Goal: Information Seeking & Learning: Learn about a topic

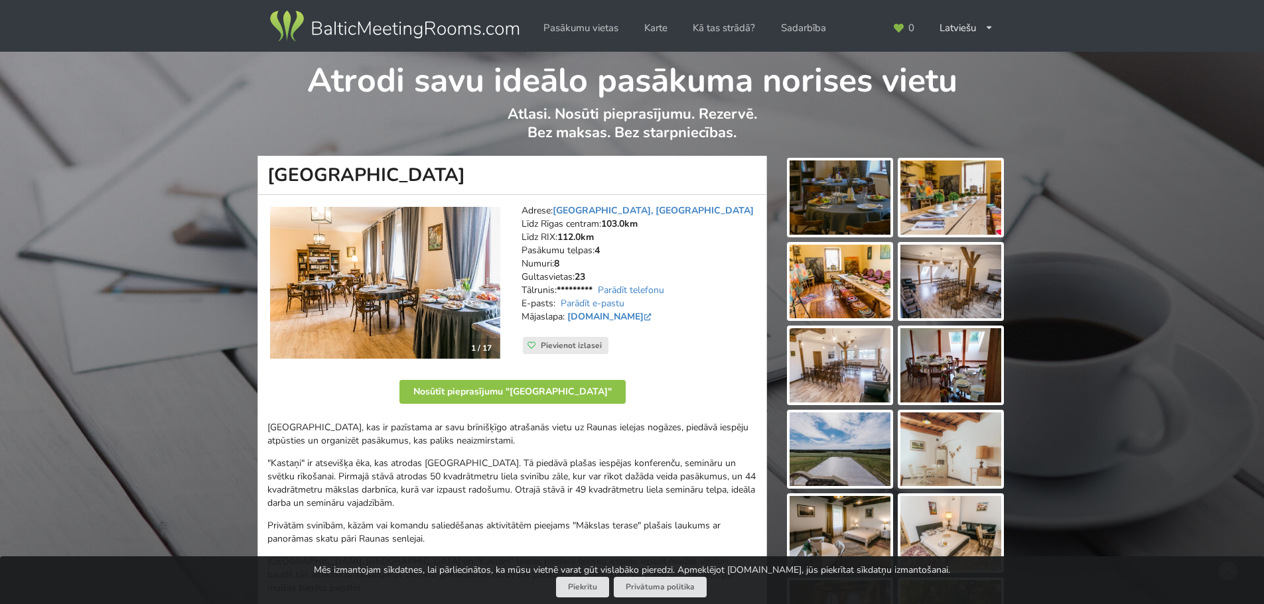
click at [435, 280] on img at bounding box center [385, 283] width 230 height 152
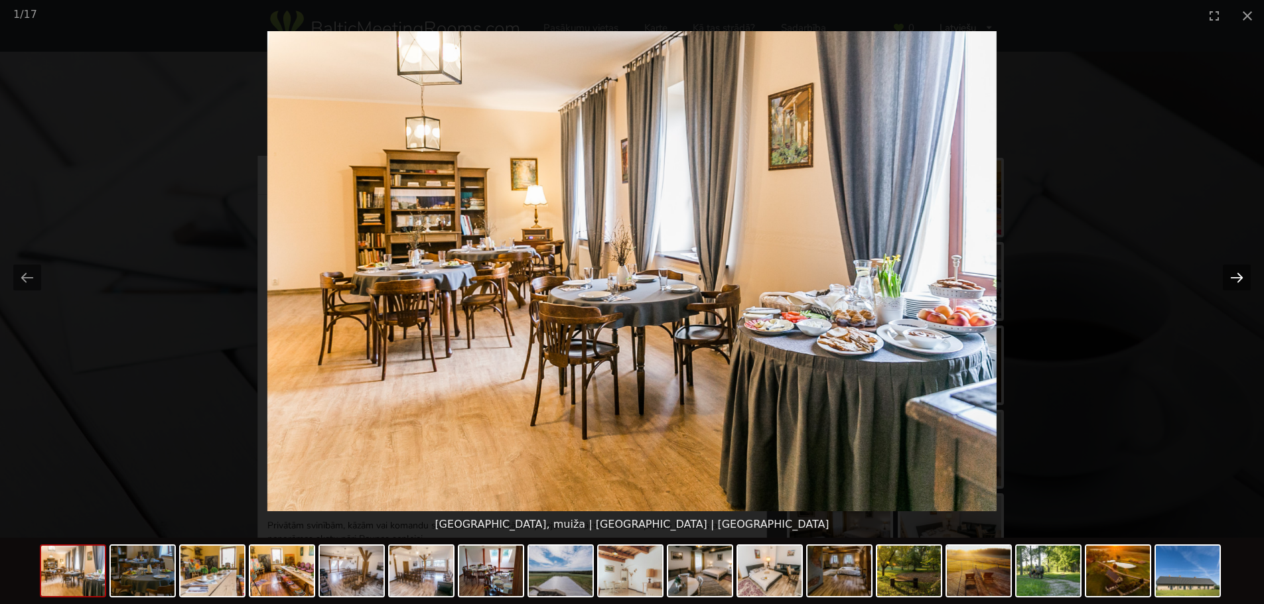
click at [1234, 288] on button "Next slide" at bounding box center [1236, 278] width 28 height 26
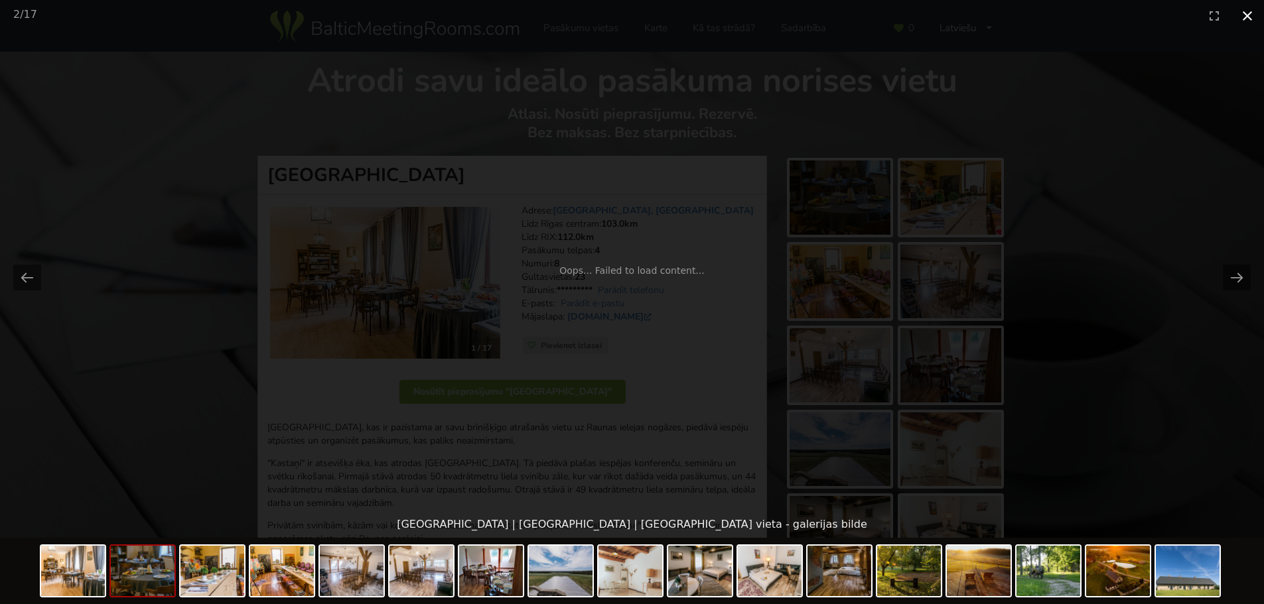
click at [1240, 17] on button "Close gallery" at bounding box center [1246, 15] width 33 height 31
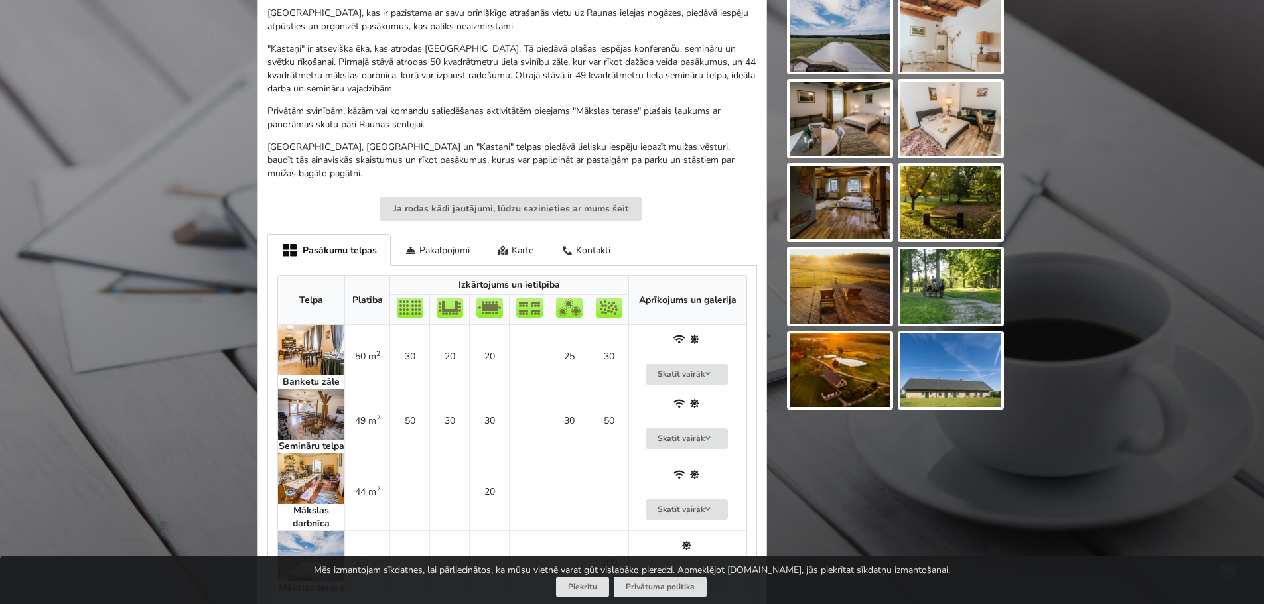
scroll to position [398, 0]
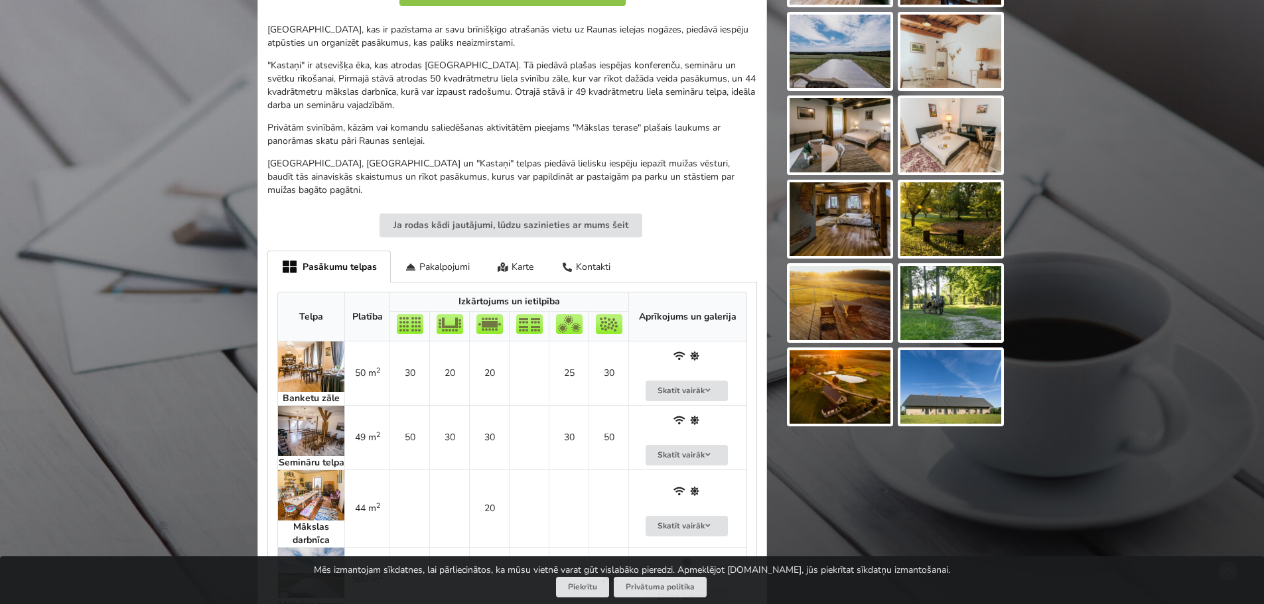
click at [960, 372] on img at bounding box center [950, 387] width 101 height 74
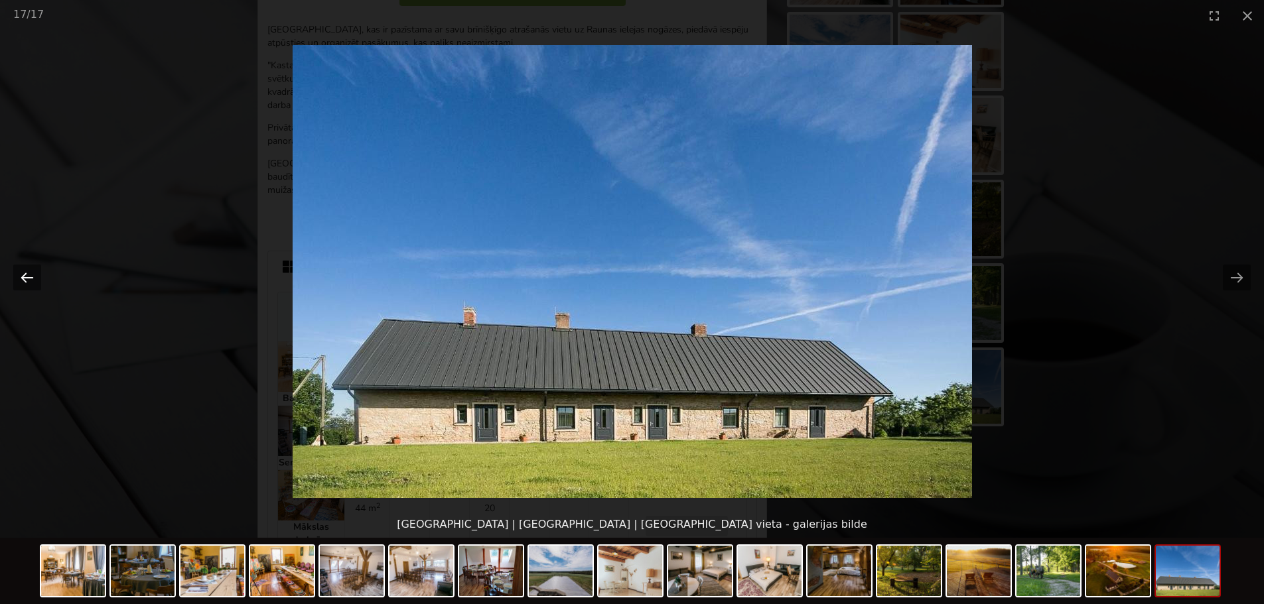
click at [16, 273] on button "Previous slide" at bounding box center [27, 278] width 28 height 26
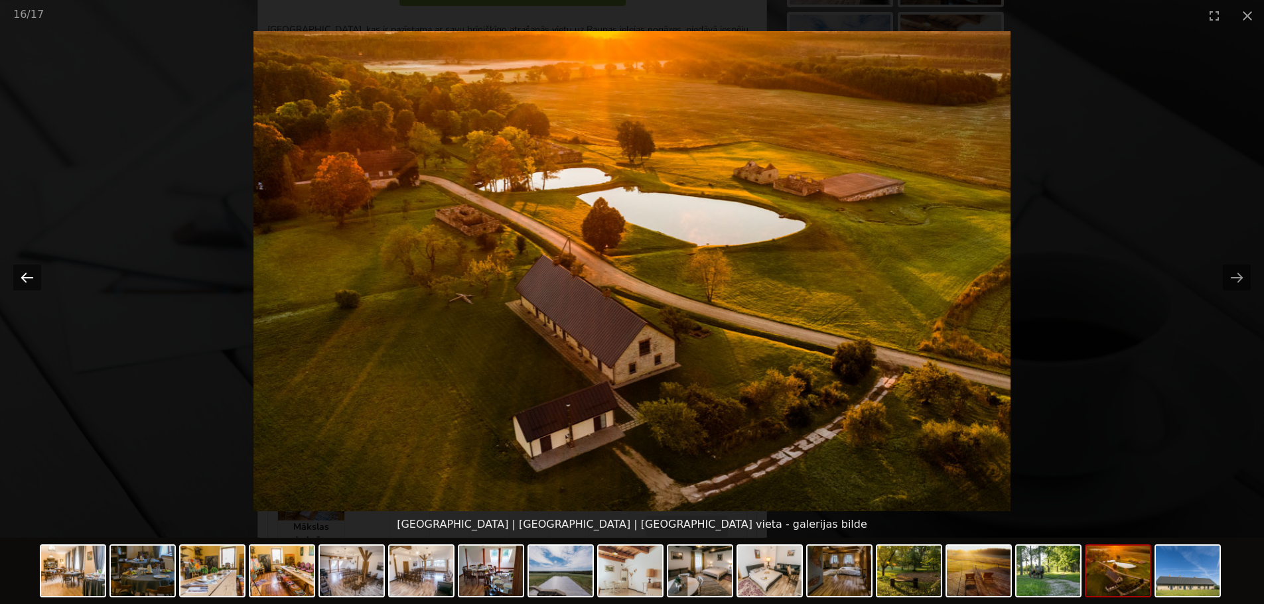
click at [21, 279] on button "Previous slide" at bounding box center [27, 278] width 28 height 26
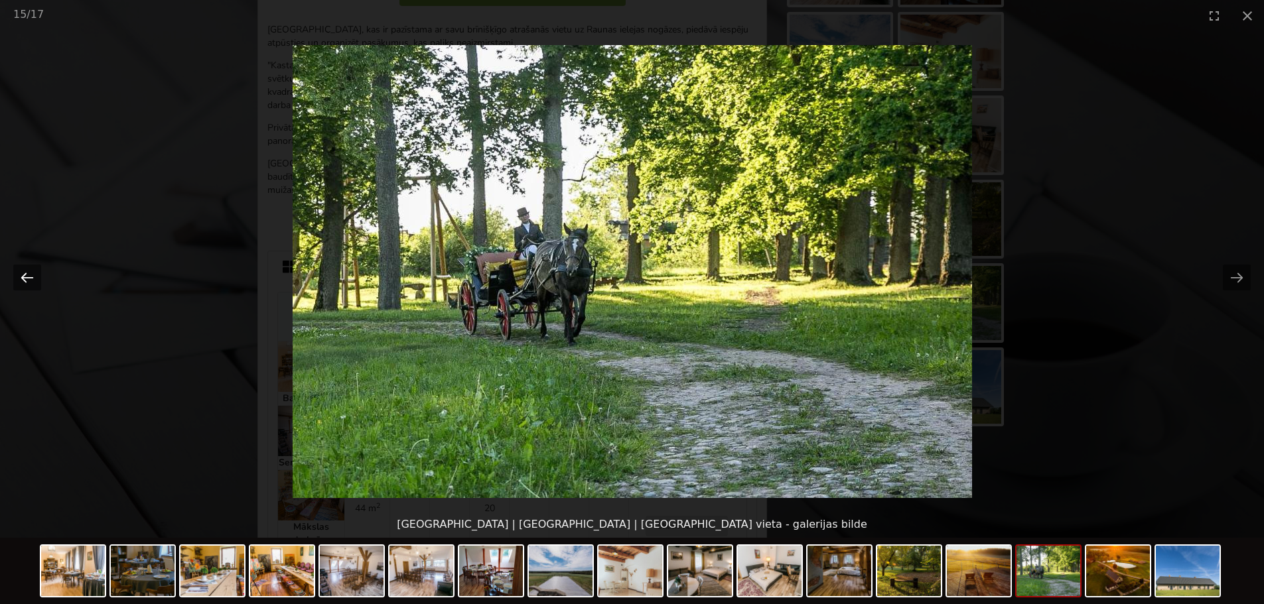
click at [21, 279] on button "Previous slide" at bounding box center [27, 278] width 28 height 26
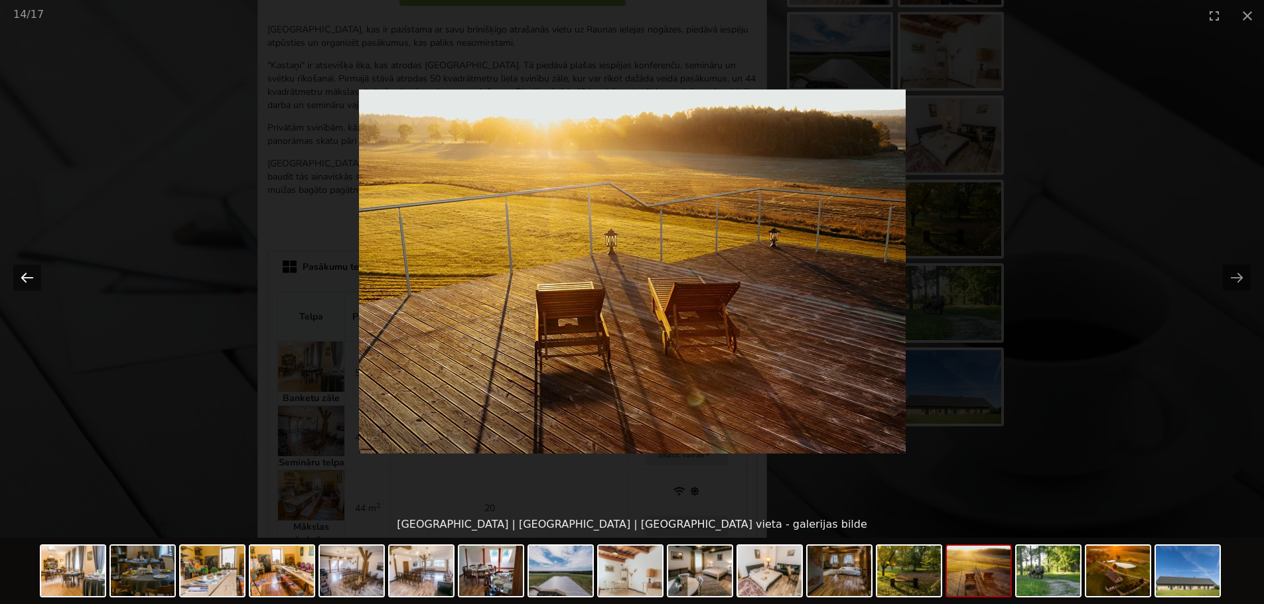
click at [21, 279] on button "Previous slide" at bounding box center [27, 278] width 28 height 26
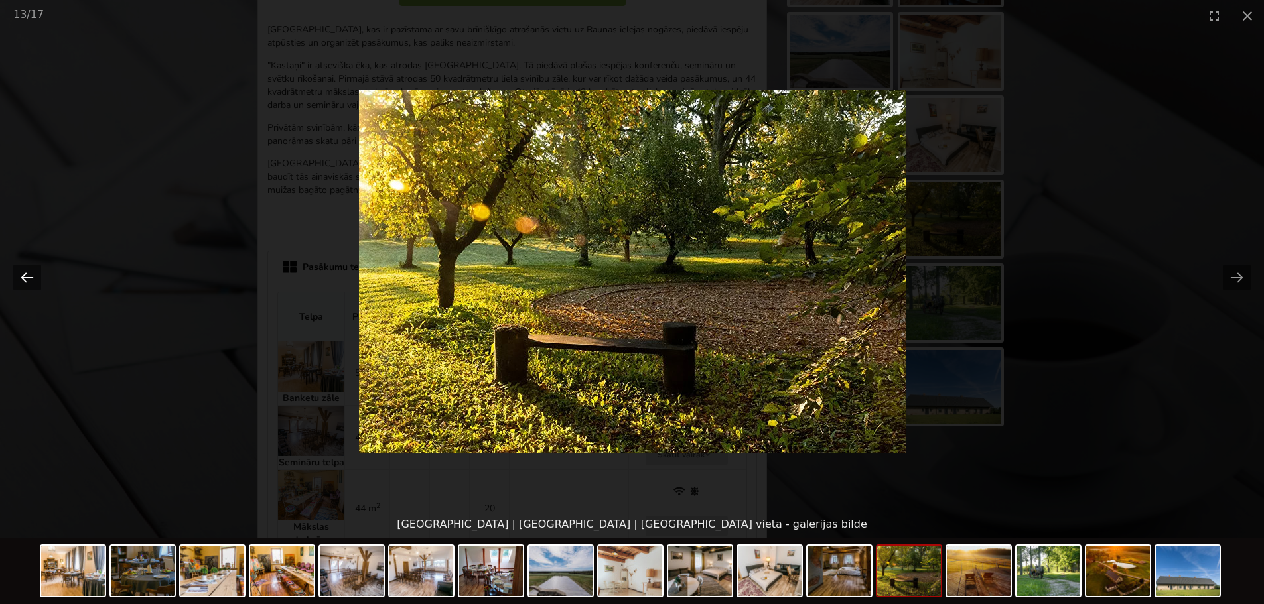
click at [21, 279] on button "Previous slide" at bounding box center [27, 278] width 28 height 26
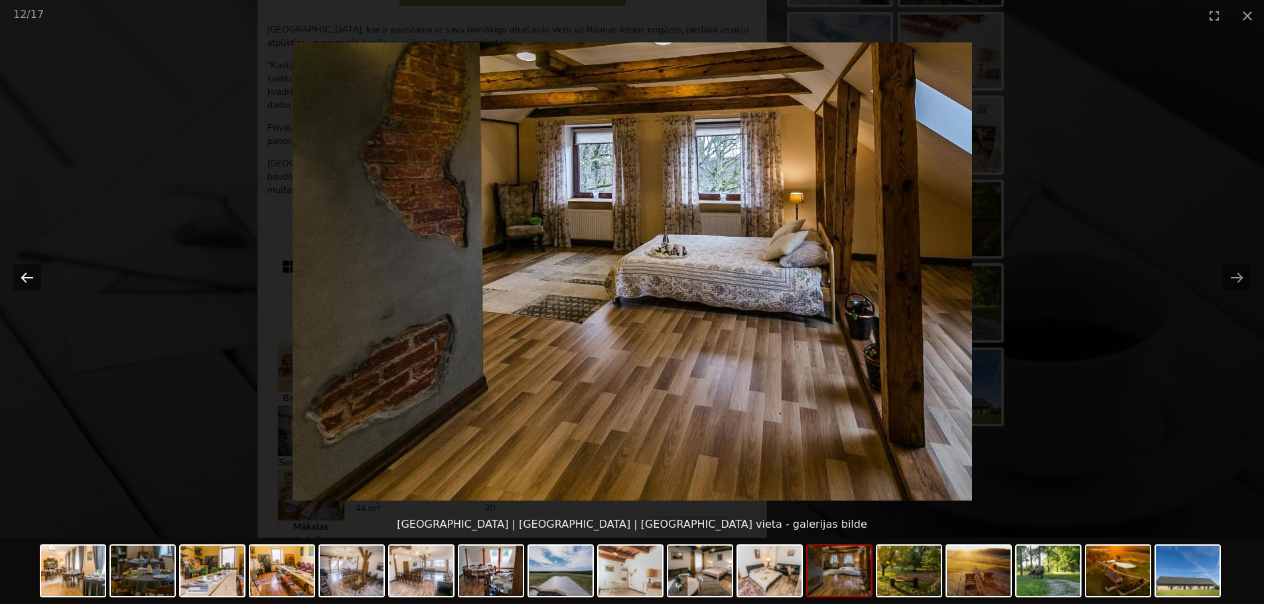
click at [21, 279] on button "Previous slide" at bounding box center [27, 278] width 28 height 26
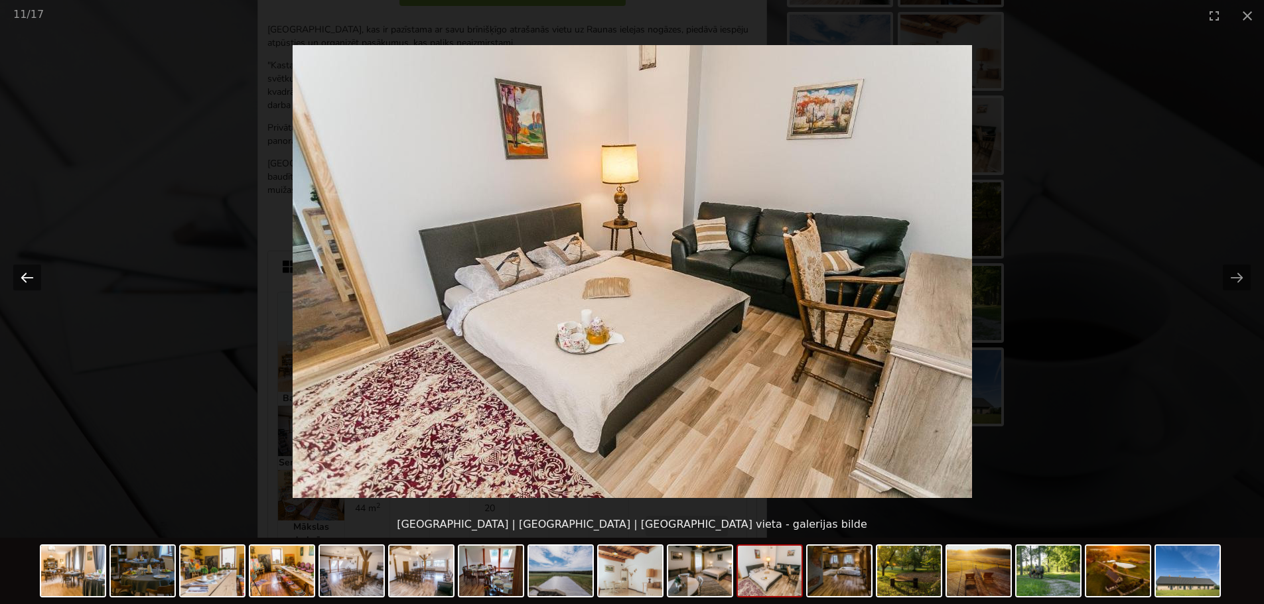
click at [21, 279] on button "Previous slide" at bounding box center [27, 278] width 28 height 26
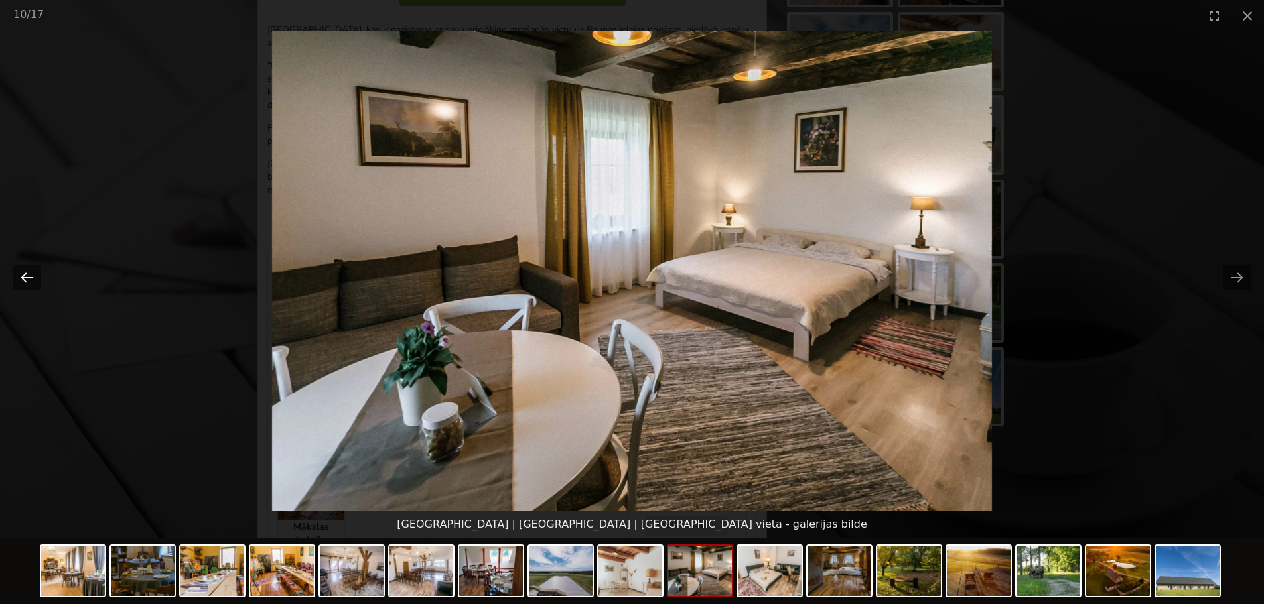
click at [21, 279] on button "Previous slide" at bounding box center [27, 278] width 28 height 26
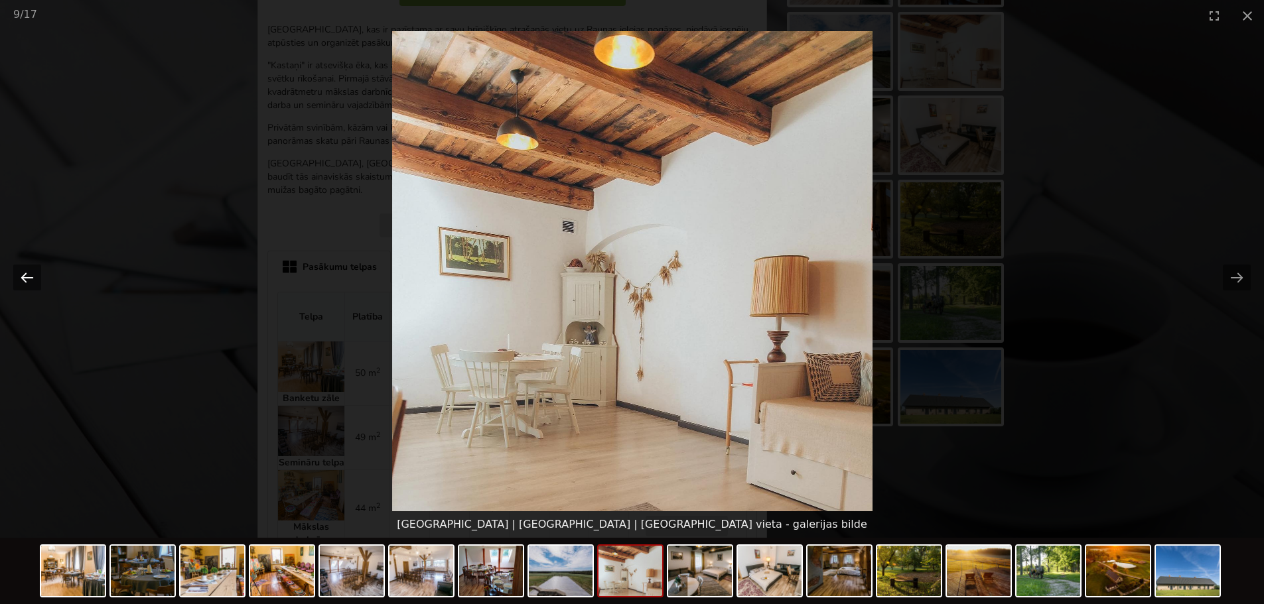
click at [21, 279] on button "Previous slide" at bounding box center [27, 278] width 28 height 26
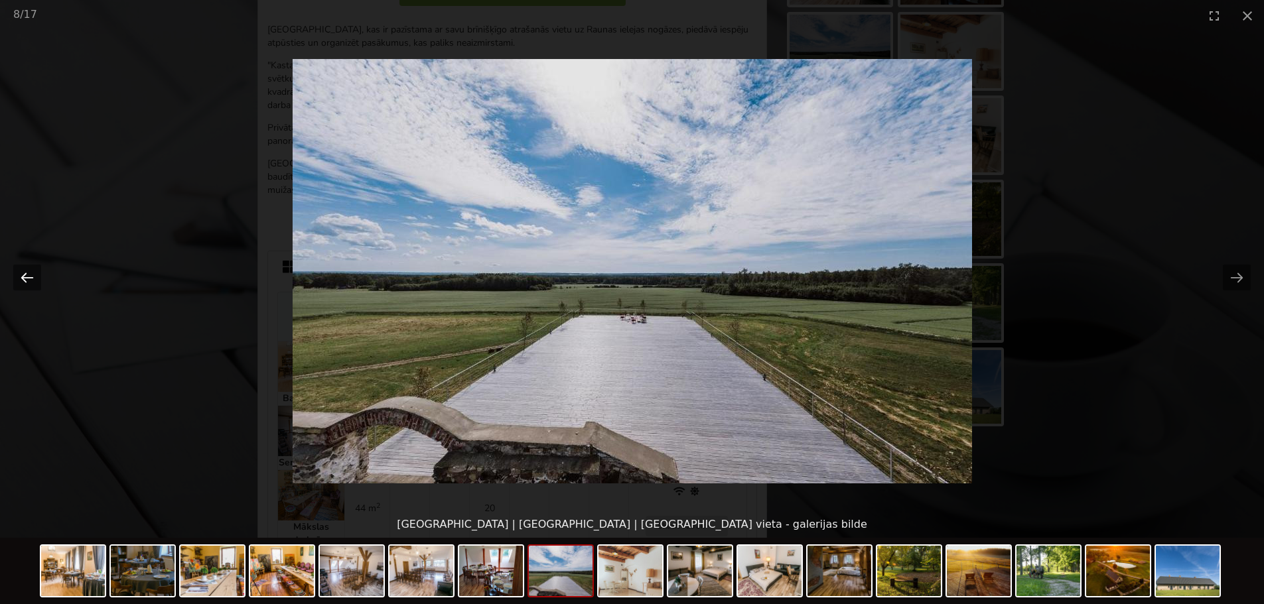
click at [21, 279] on button "Previous slide" at bounding box center [27, 278] width 28 height 26
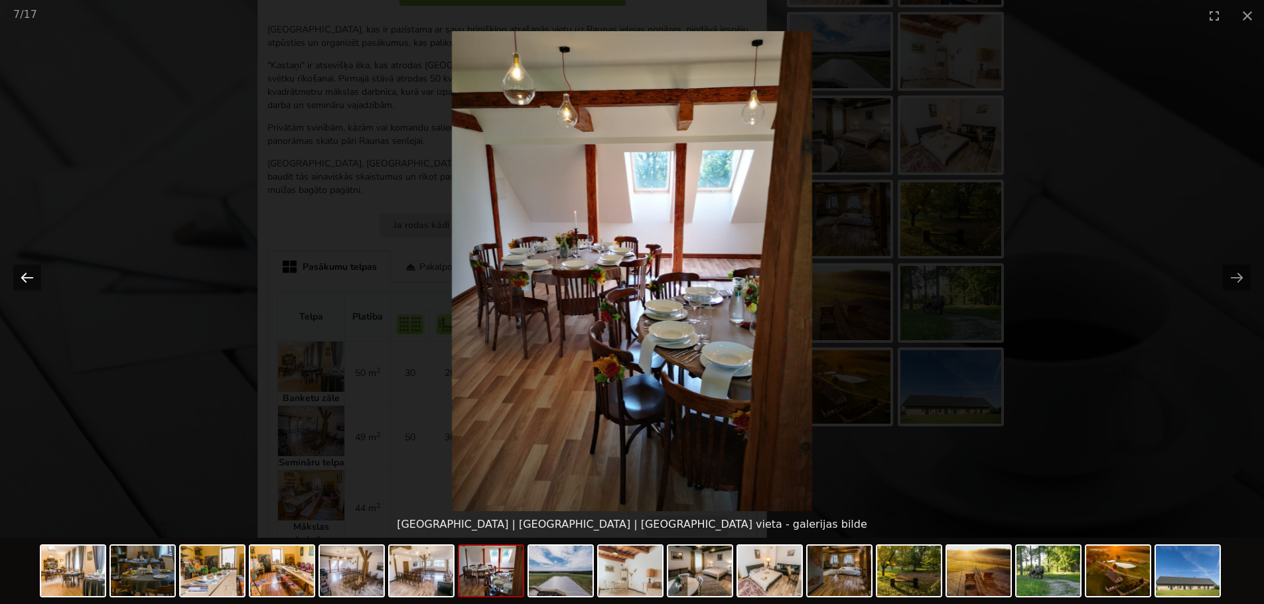
click at [21, 279] on button "Previous slide" at bounding box center [27, 278] width 28 height 26
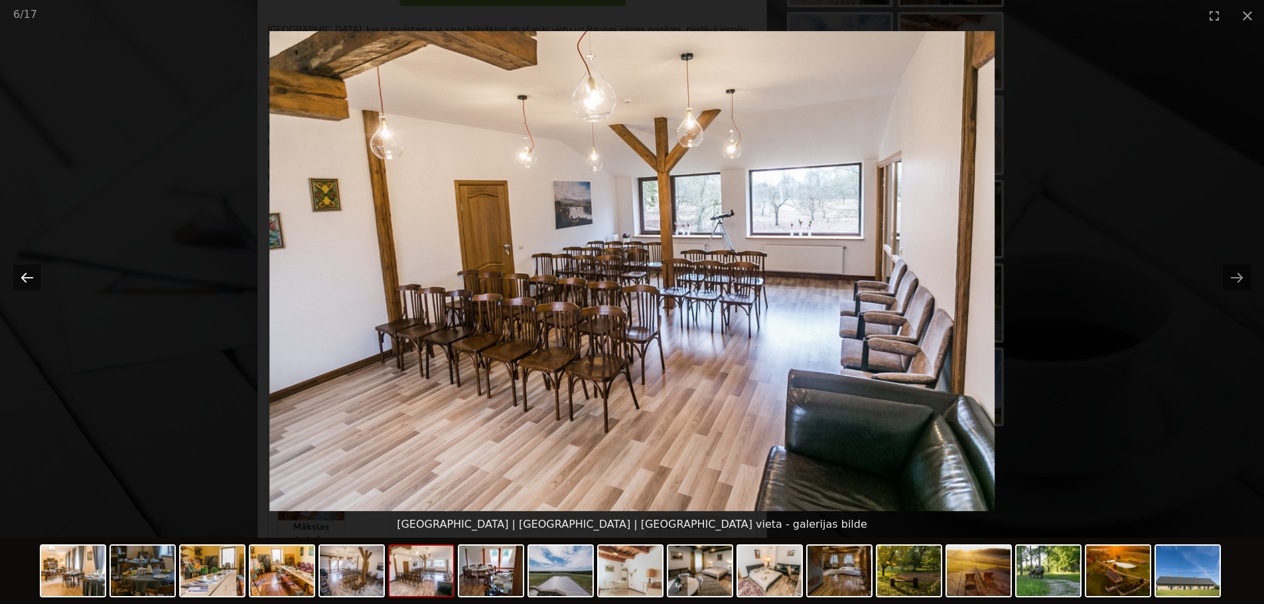
click at [21, 279] on button "Previous slide" at bounding box center [27, 278] width 28 height 26
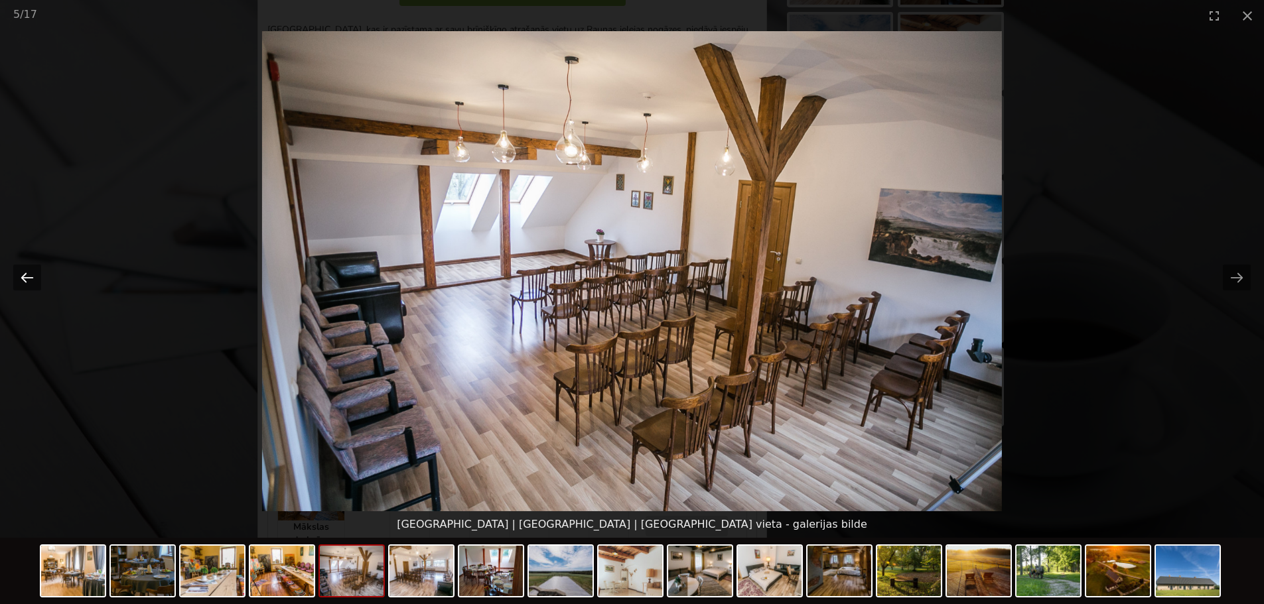
click at [21, 279] on button "Previous slide" at bounding box center [27, 278] width 28 height 26
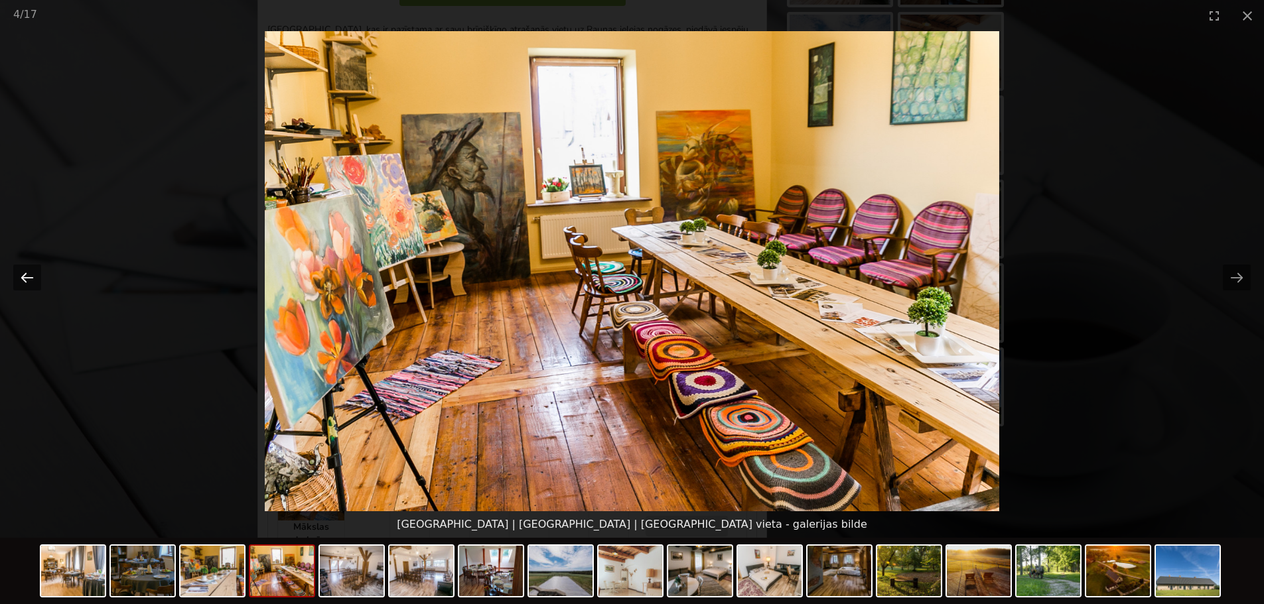
click at [21, 279] on button "Previous slide" at bounding box center [27, 278] width 28 height 26
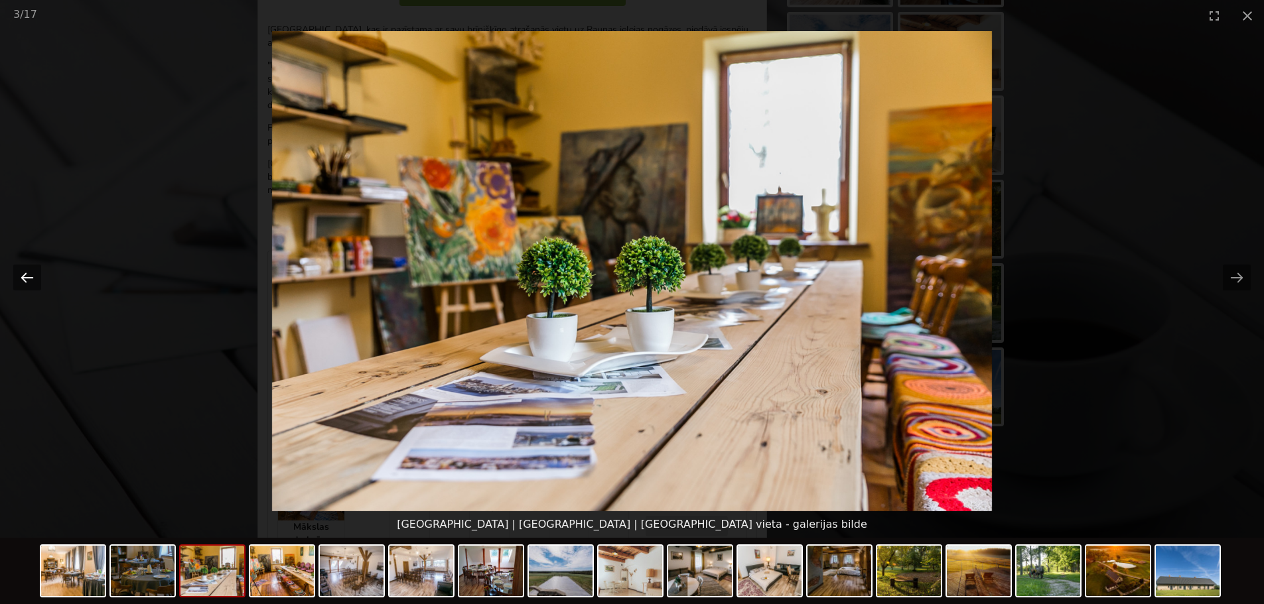
click at [21, 279] on button "Previous slide" at bounding box center [27, 278] width 28 height 26
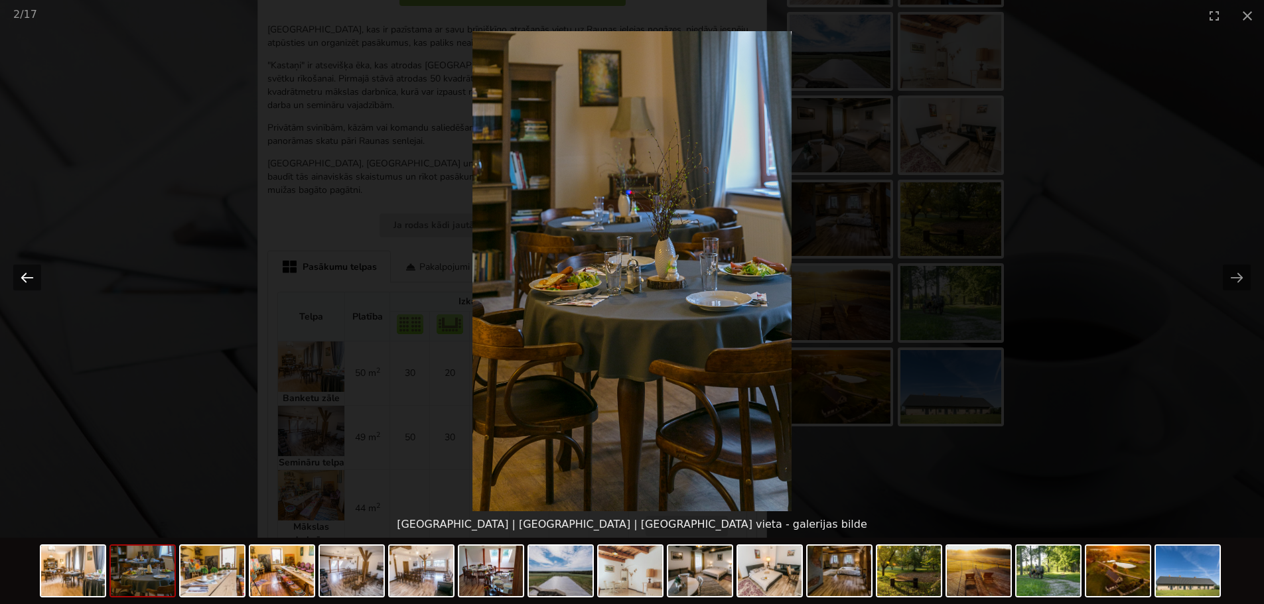
click at [21, 279] on button "Previous slide" at bounding box center [27, 278] width 28 height 26
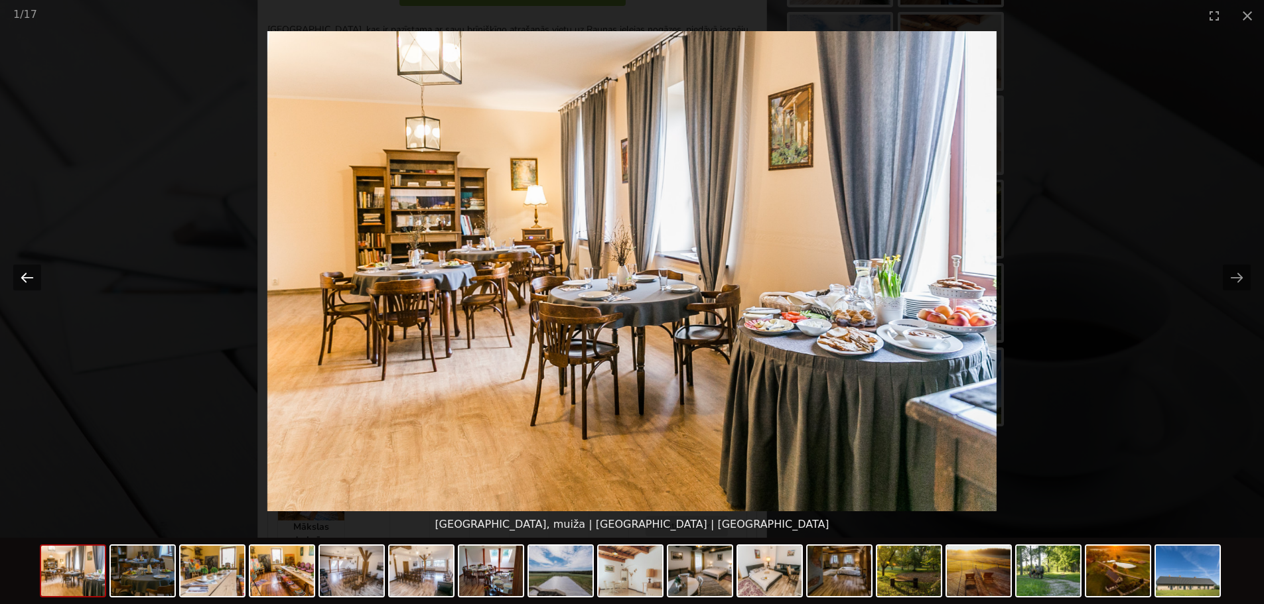
click at [21, 279] on button "Previous slide" at bounding box center [27, 278] width 28 height 26
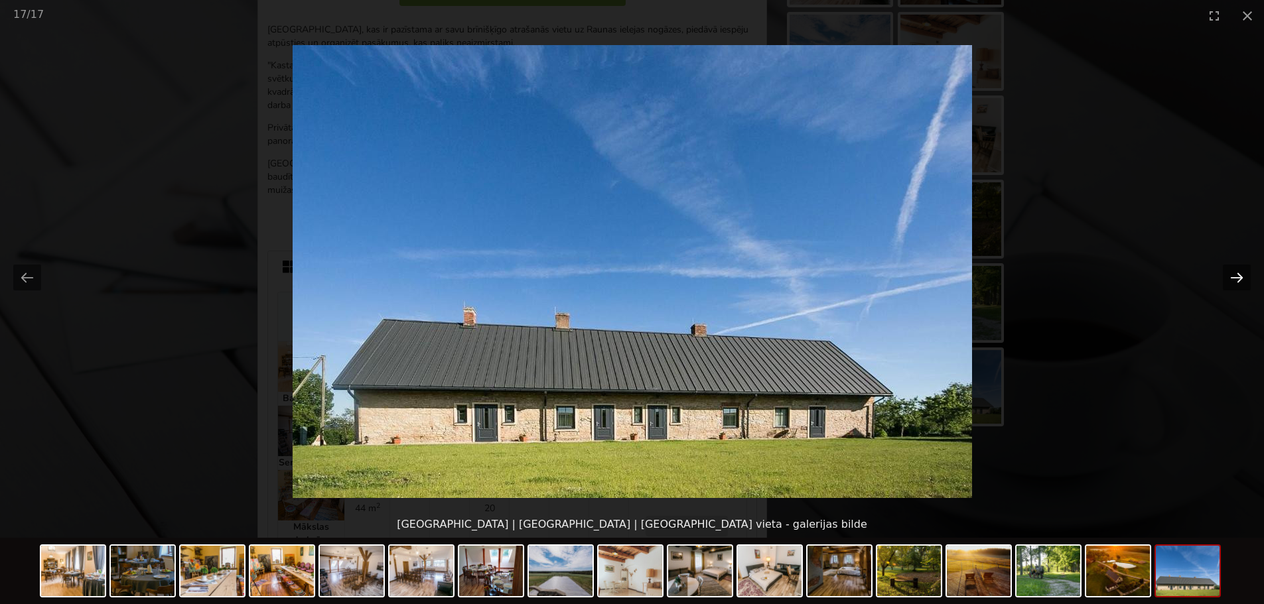
click at [1243, 269] on button "Next slide" at bounding box center [1236, 278] width 28 height 26
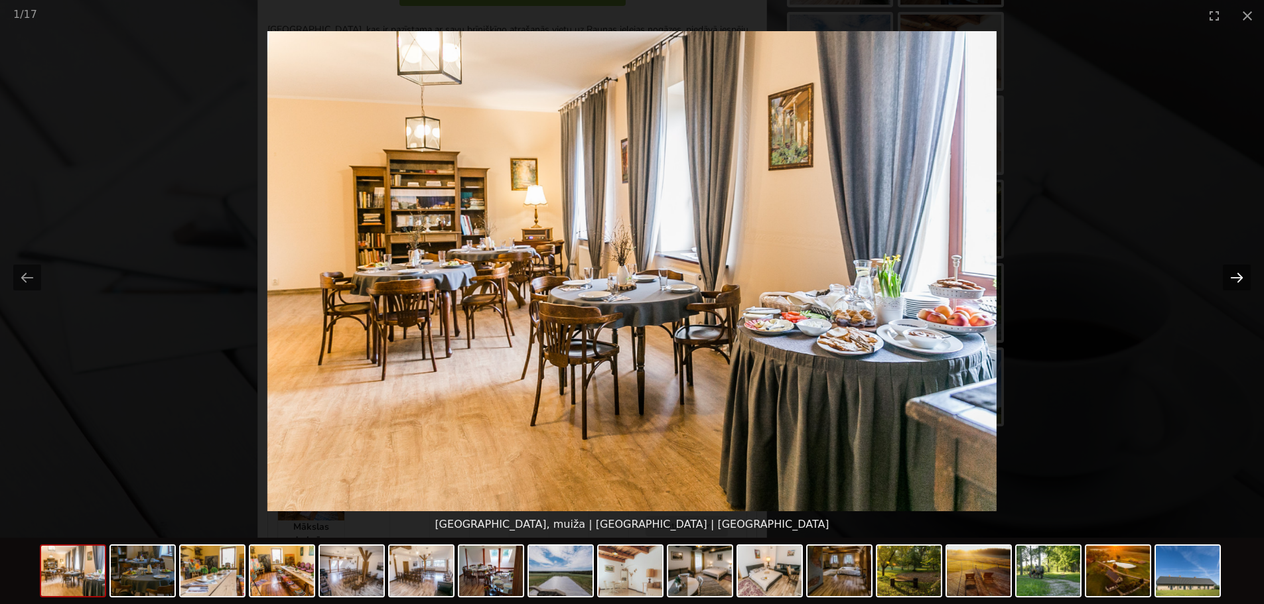
click at [1243, 269] on button "Next slide" at bounding box center [1236, 278] width 28 height 26
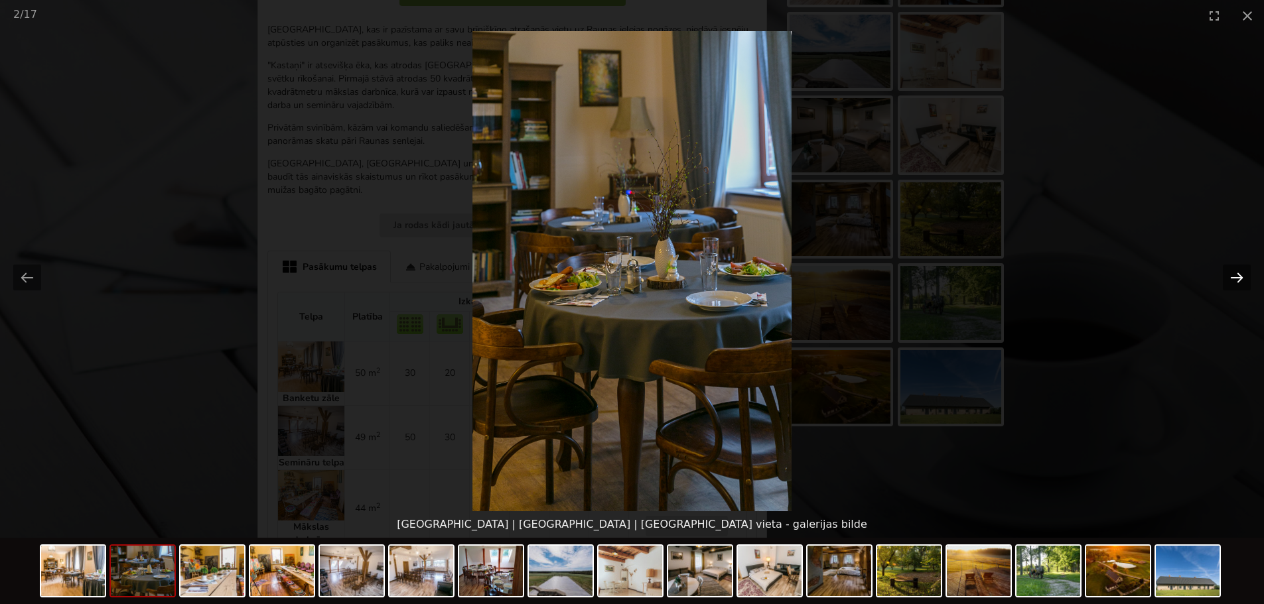
click at [1243, 269] on button "Next slide" at bounding box center [1236, 278] width 28 height 26
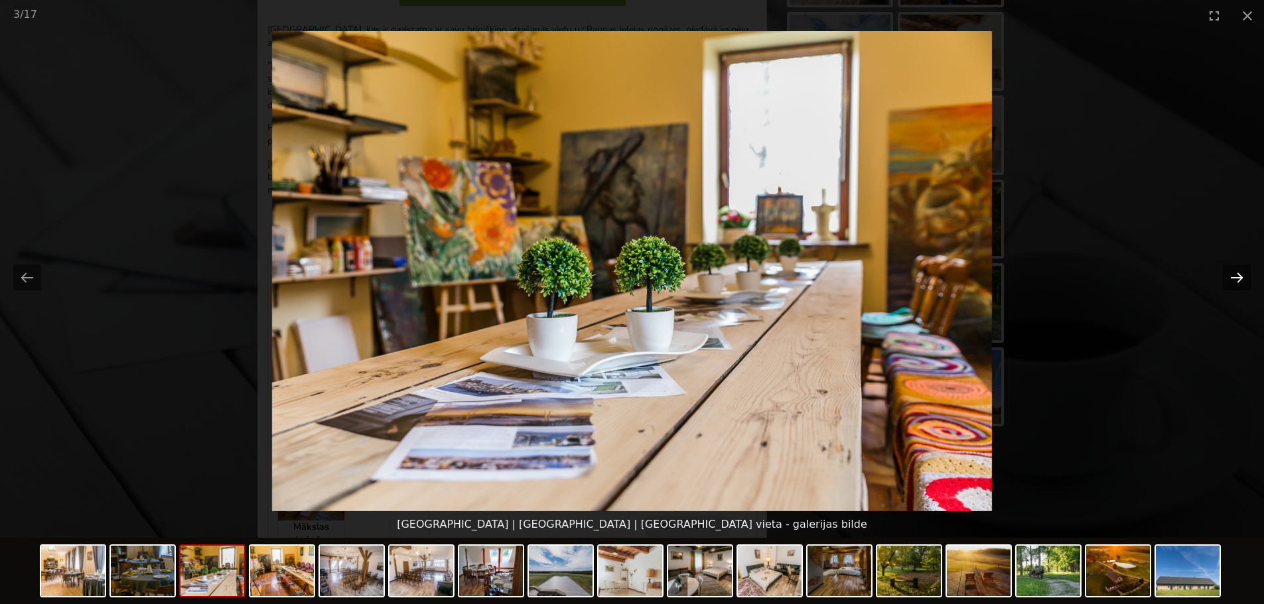
click at [1243, 269] on button "Next slide" at bounding box center [1236, 278] width 28 height 26
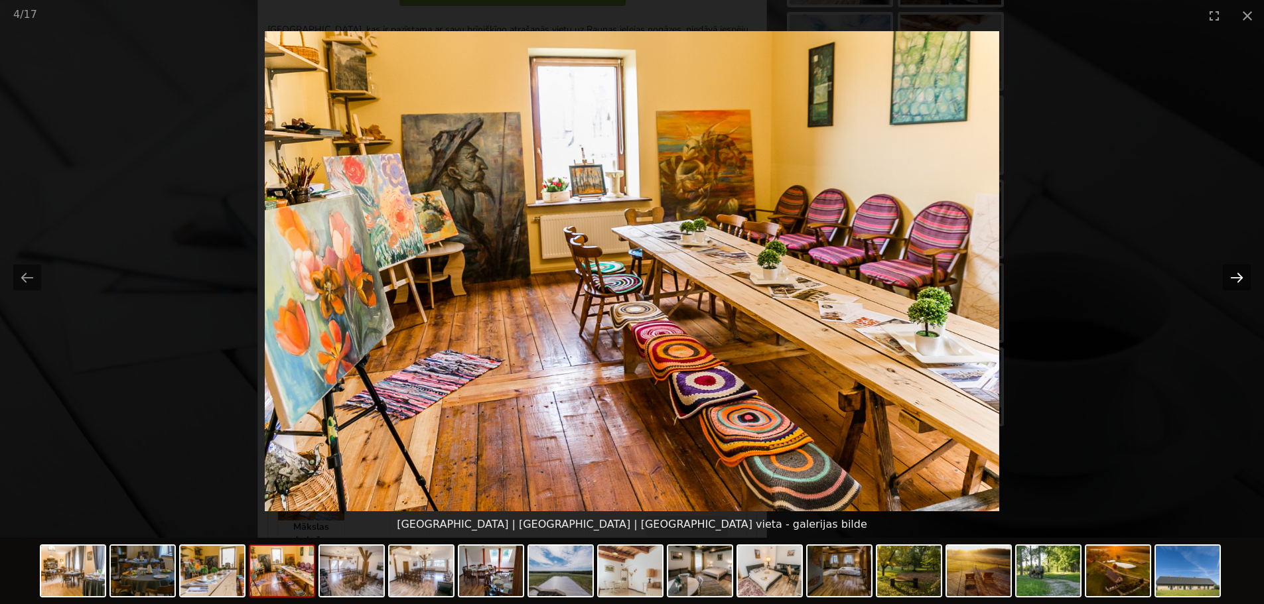
click at [1243, 269] on button "Next slide" at bounding box center [1236, 278] width 28 height 26
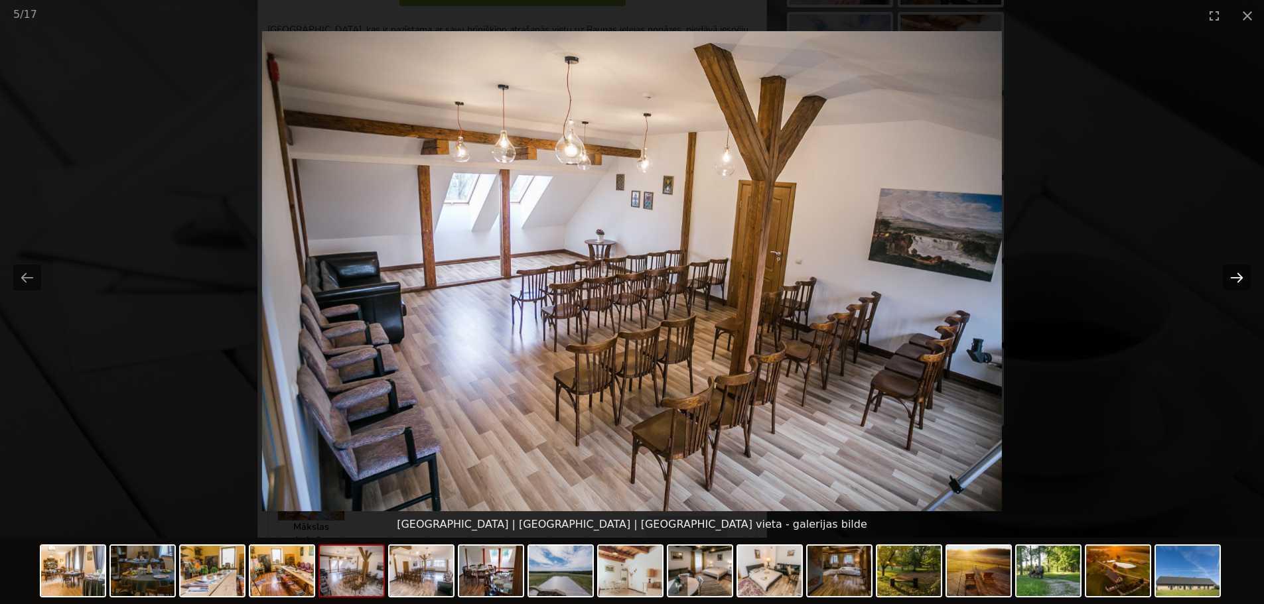
click at [1243, 269] on button "Next slide" at bounding box center [1236, 278] width 28 height 26
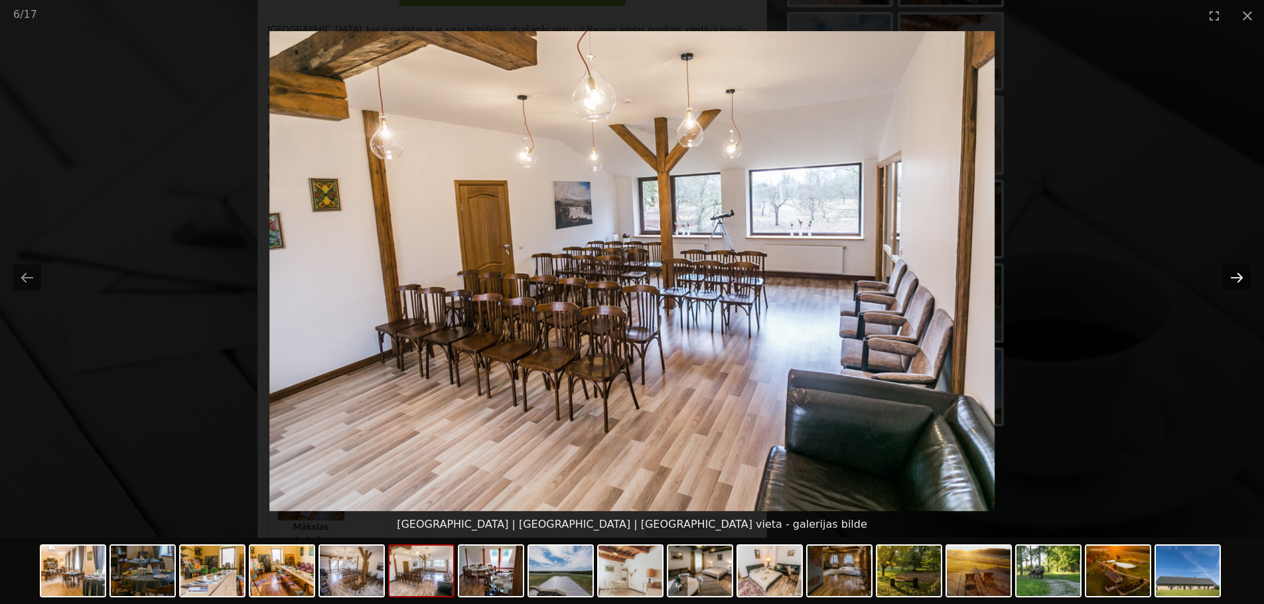
click at [1243, 269] on button "Next slide" at bounding box center [1236, 278] width 28 height 26
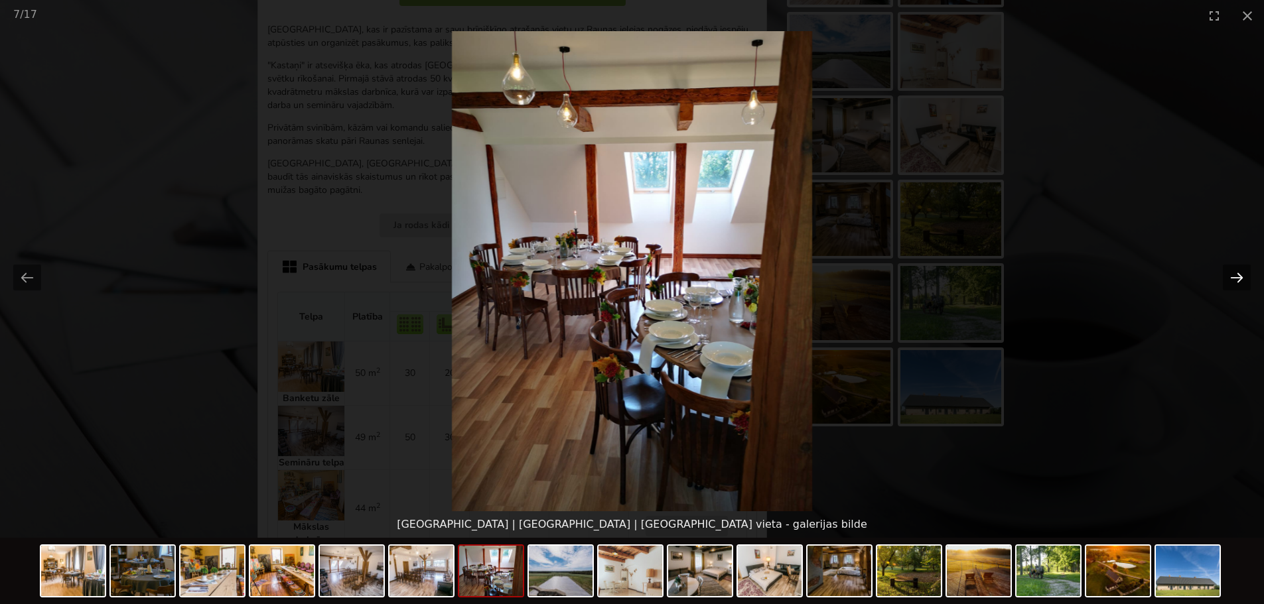
click at [1243, 269] on button "Next slide" at bounding box center [1236, 278] width 28 height 26
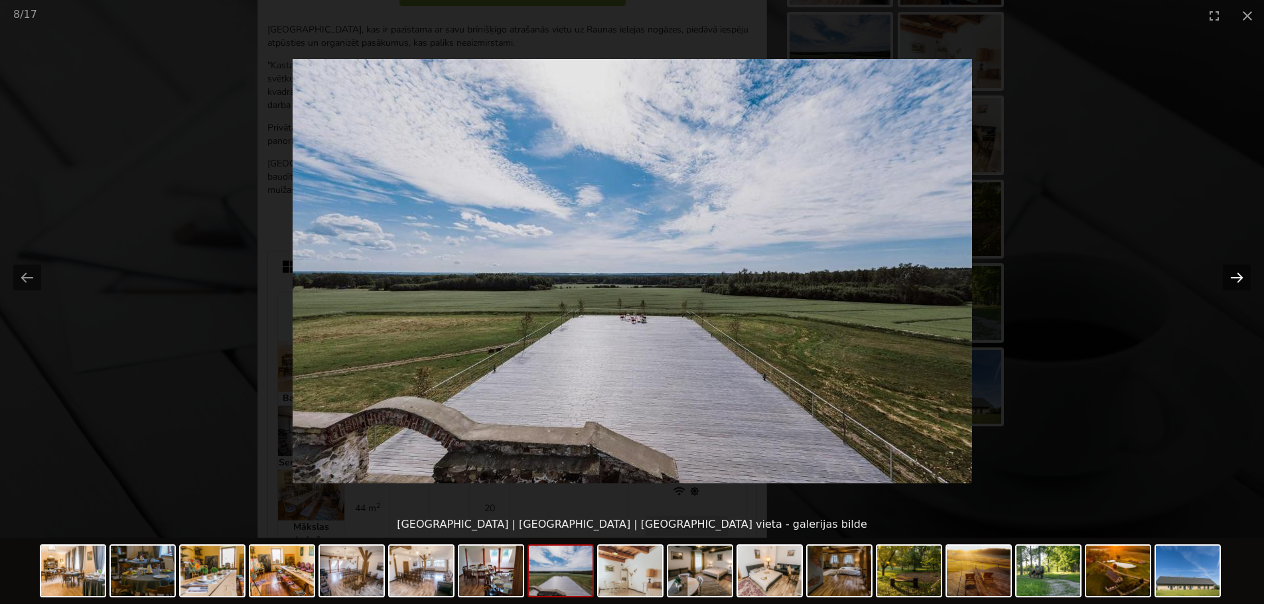
click at [1243, 269] on button "Next slide" at bounding box center [1236, 278] width 28 height 26
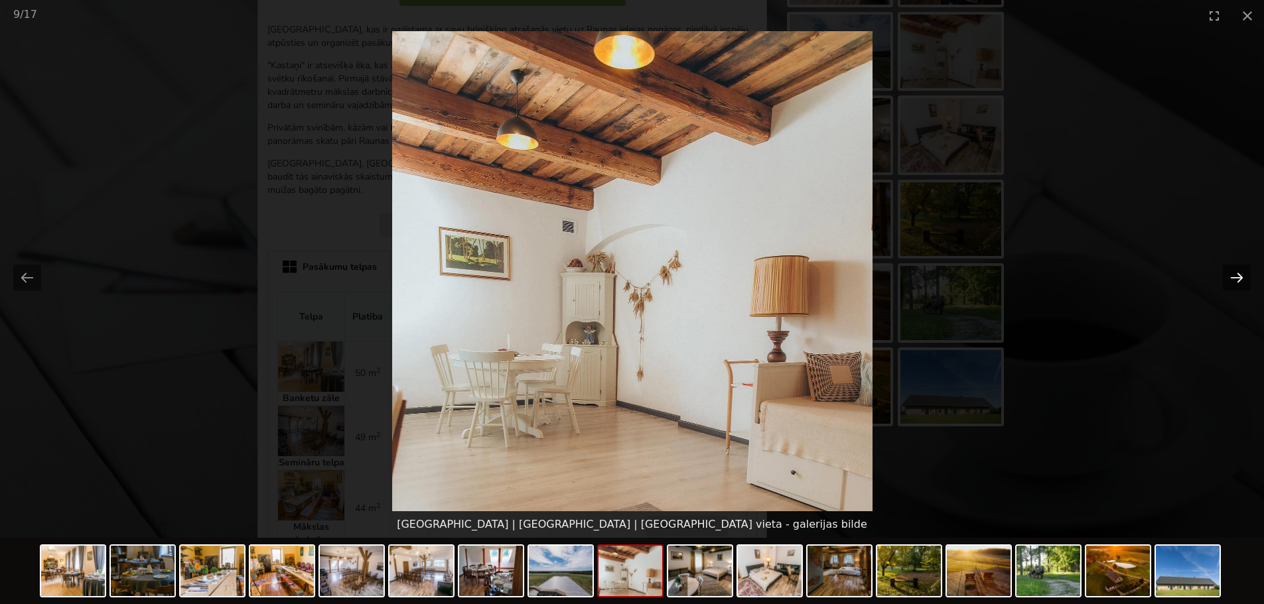
click at [1243, 269] on button "Next slide" at bounding box center [1236, 278] width 28 height 26
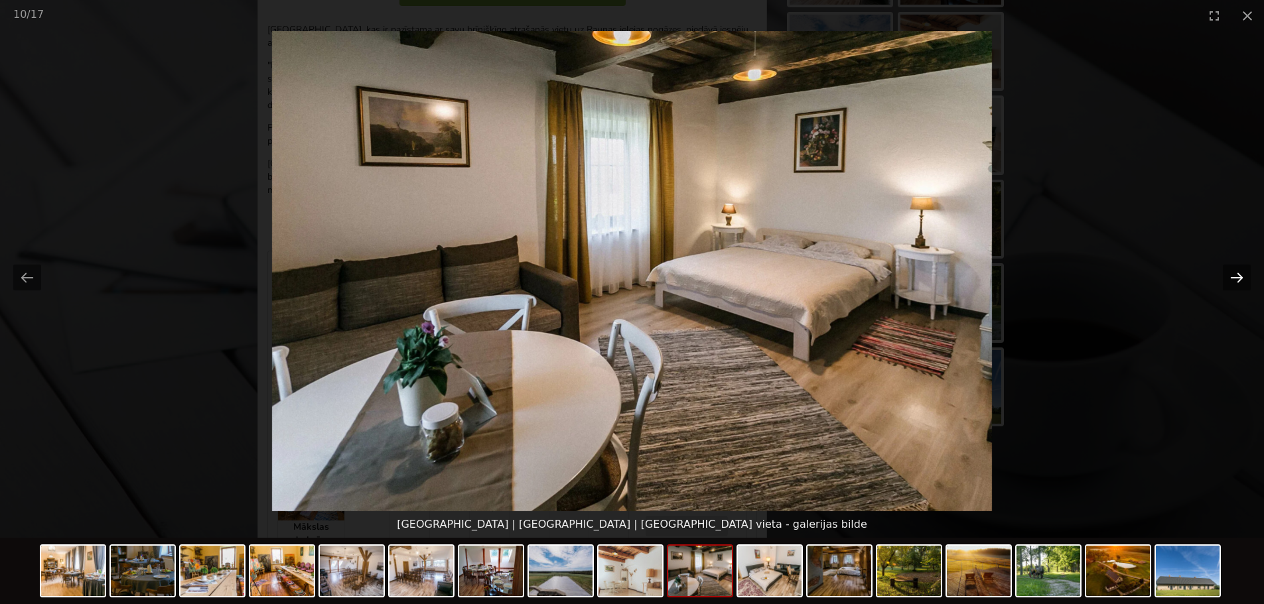
click at [1243, 269] on button "Next slide" at bounding box center [1236, 278] width 28 height 26
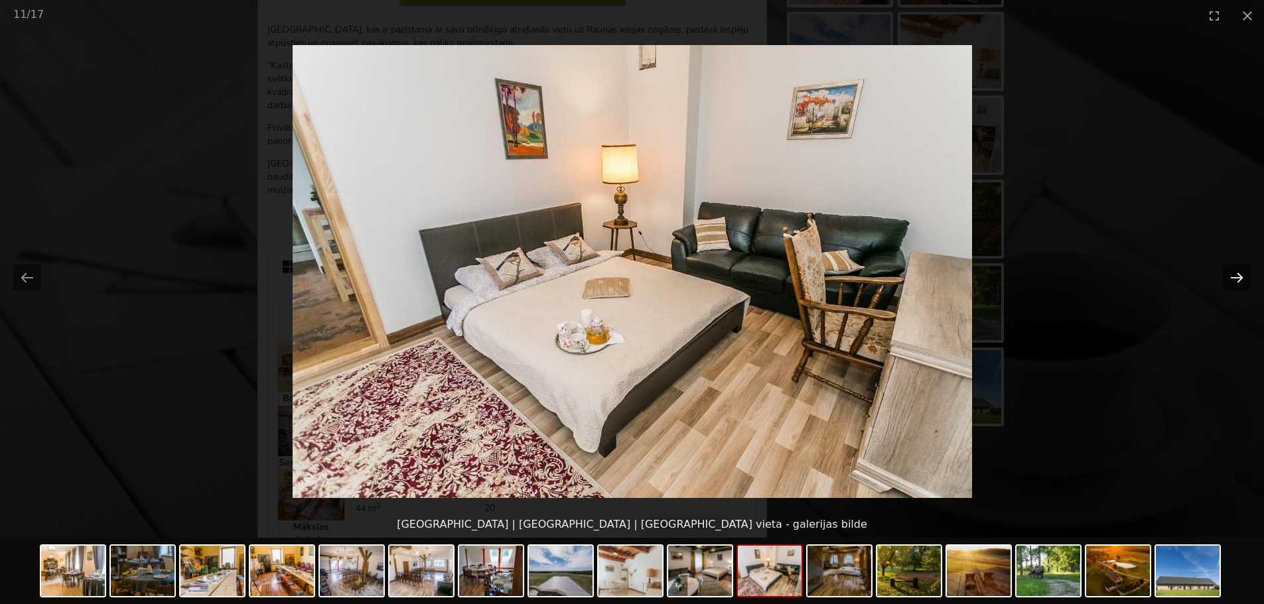
click at [1243, 269] on button "Next slide" at bounding box center [1236, 278] width 28 height 26
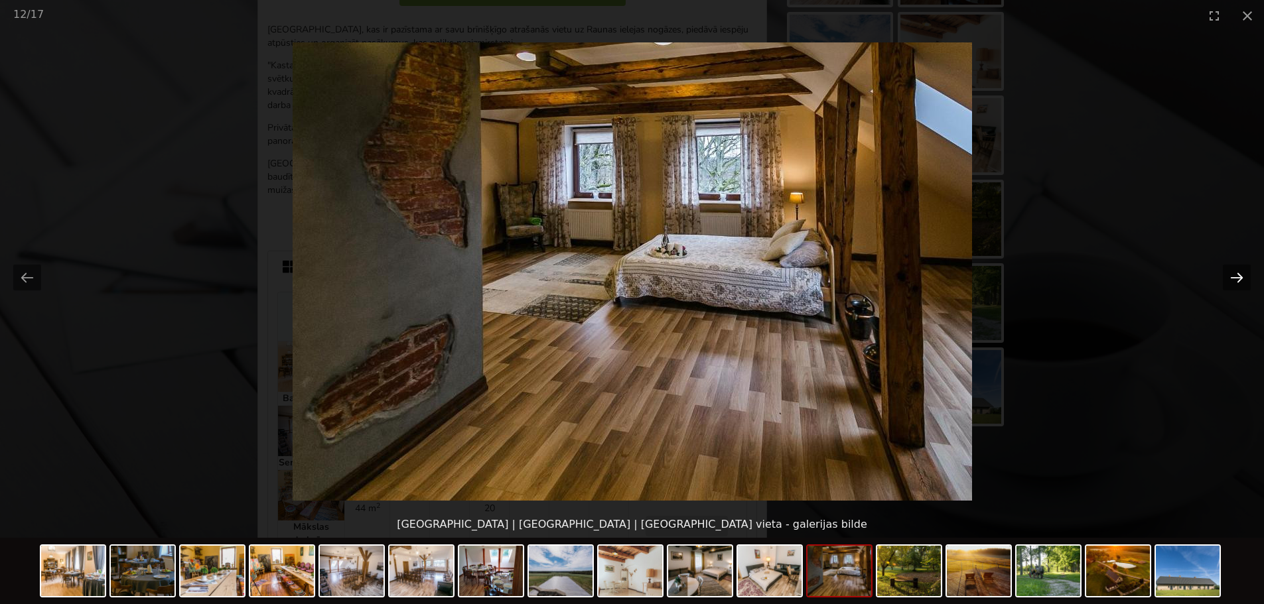
click at [1243, 269] on button "Next slide" at bounding box center [1236, 278] width 28 height 26
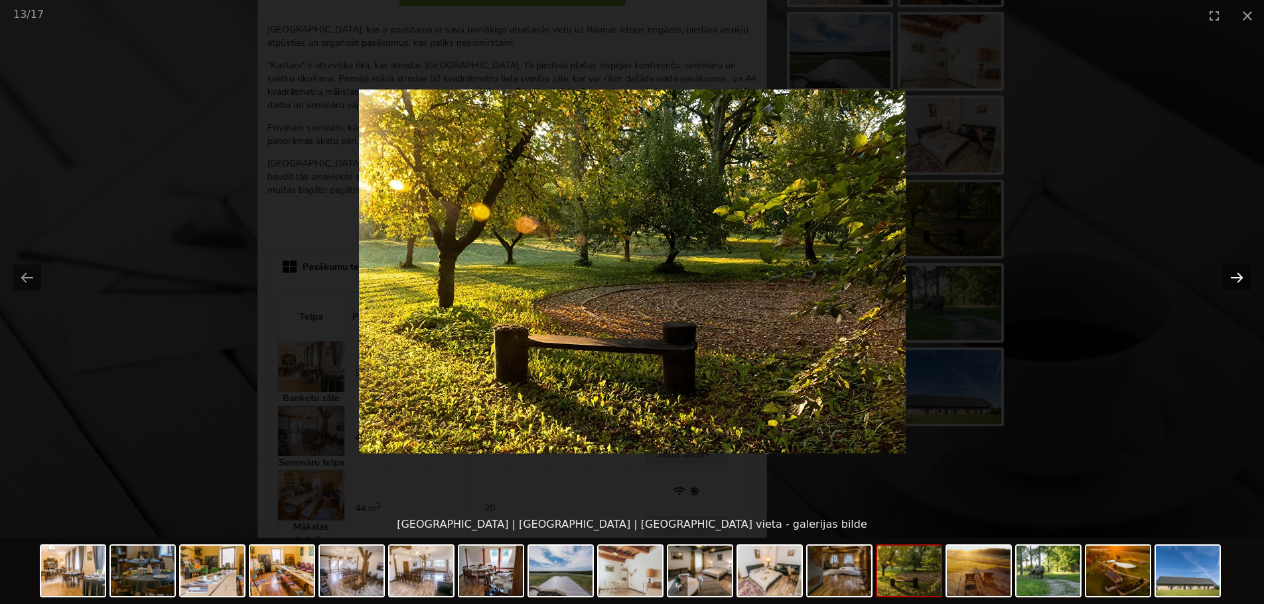
click at [1243, 269] on button "Next slide" at bounding box center [1236, 278] width 28 height 26
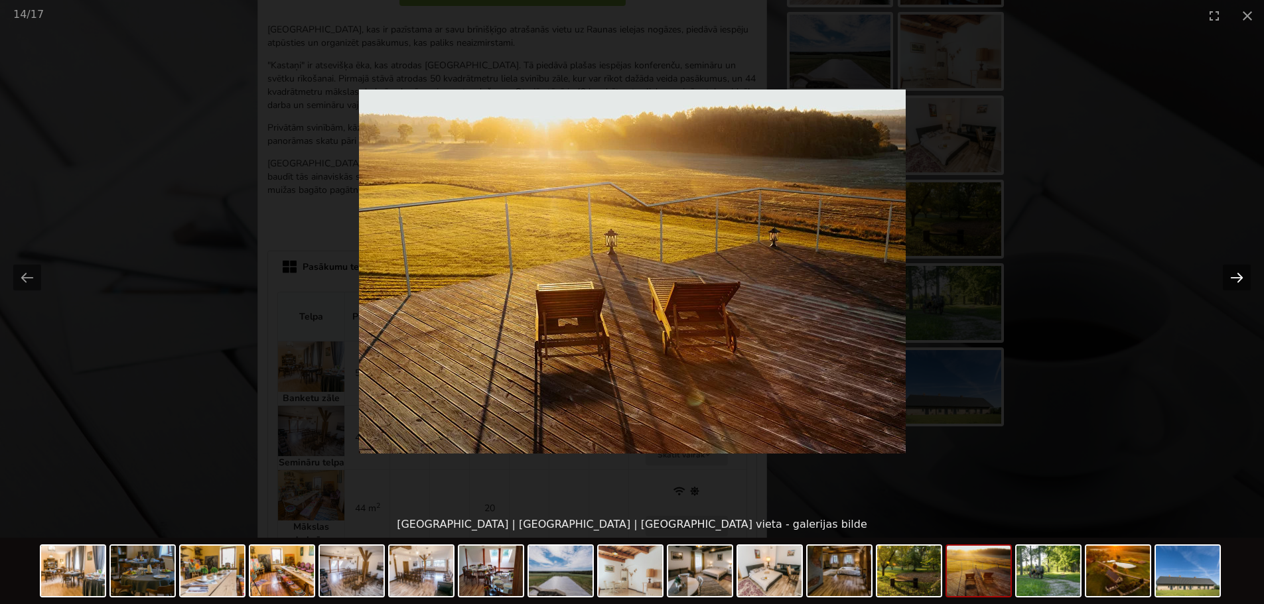
click at [1243, 269] on button "Next slide" at bounding box center [1236, 278] width 28 height 26
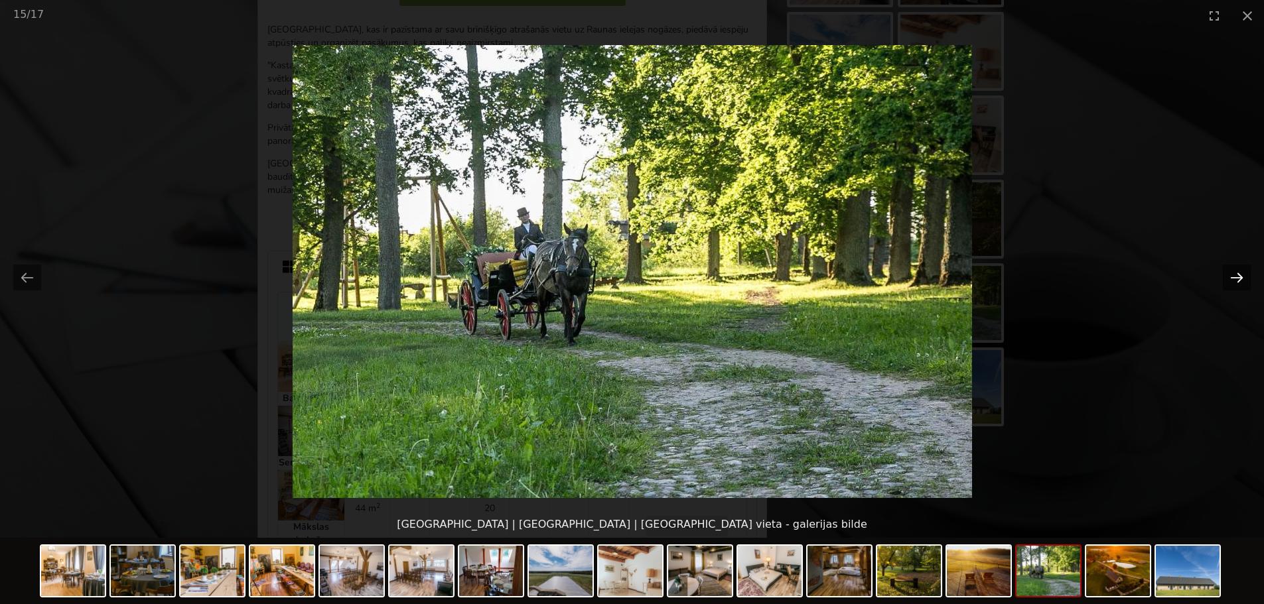
click at [1243, 269] on button "Next slide" at bounding box center [1236, 278] width 28 height 26
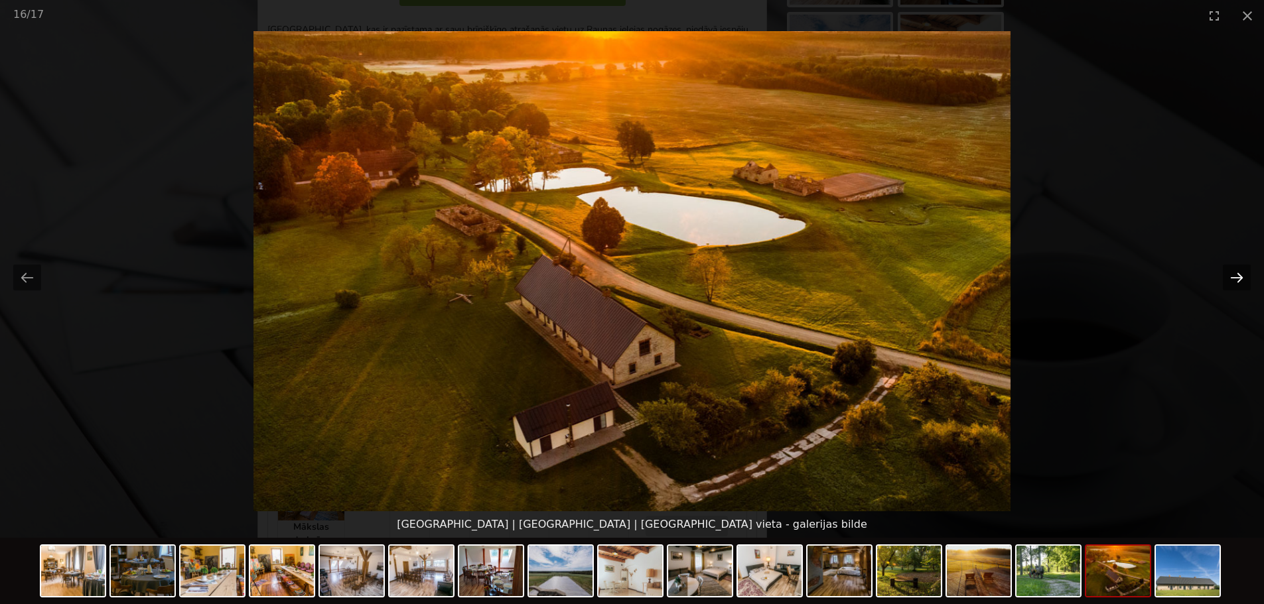
click at [1234, 277] on button "Next slide" at bounding box center [1236, 278] width 28 height 26
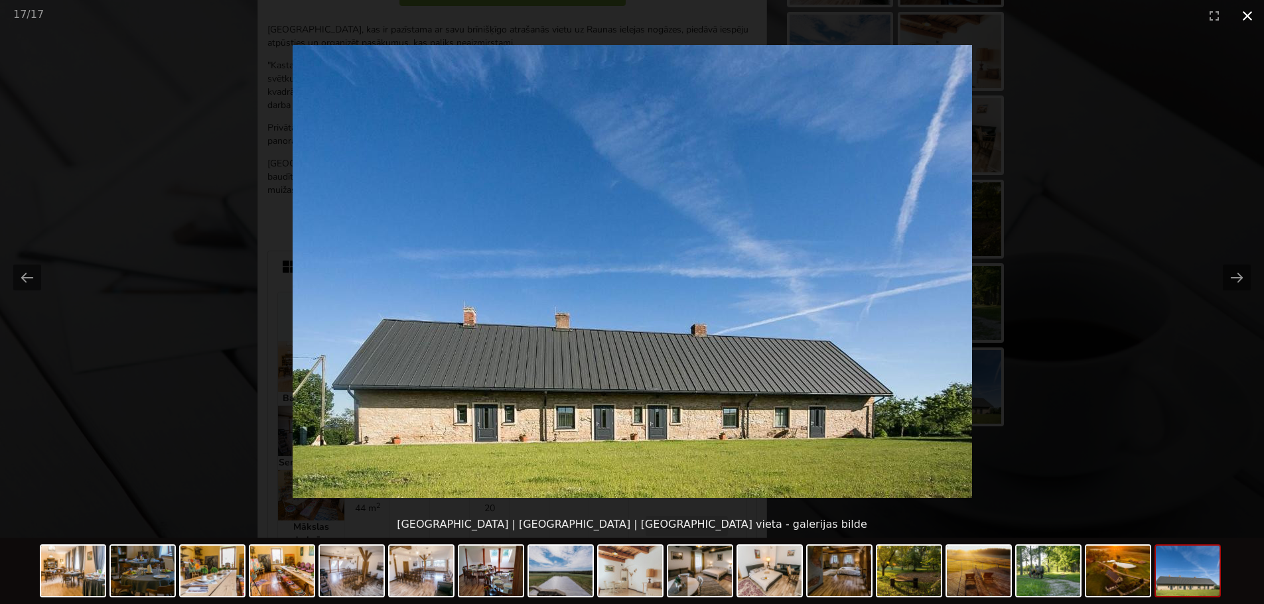
click at [1248, 19] on button "Close gallery" at bounding box center [1246, 15] width 33 height 31
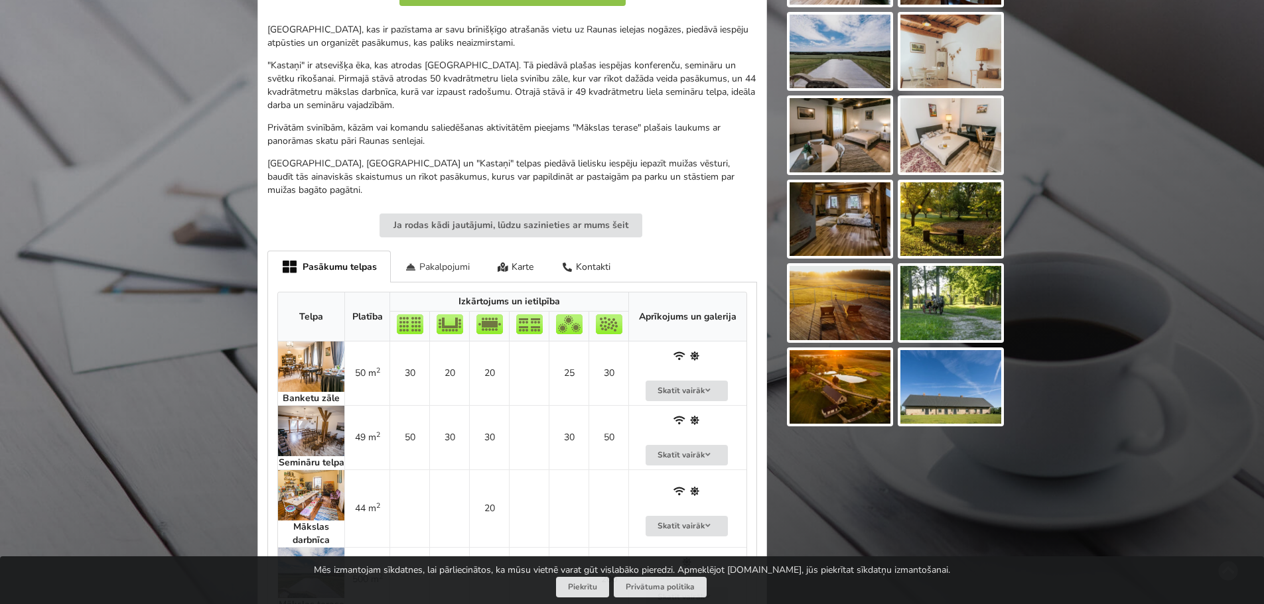
click at [458, 259] on div "Pakalpojumi" at bounding box center [437, 266] width 93 height 31
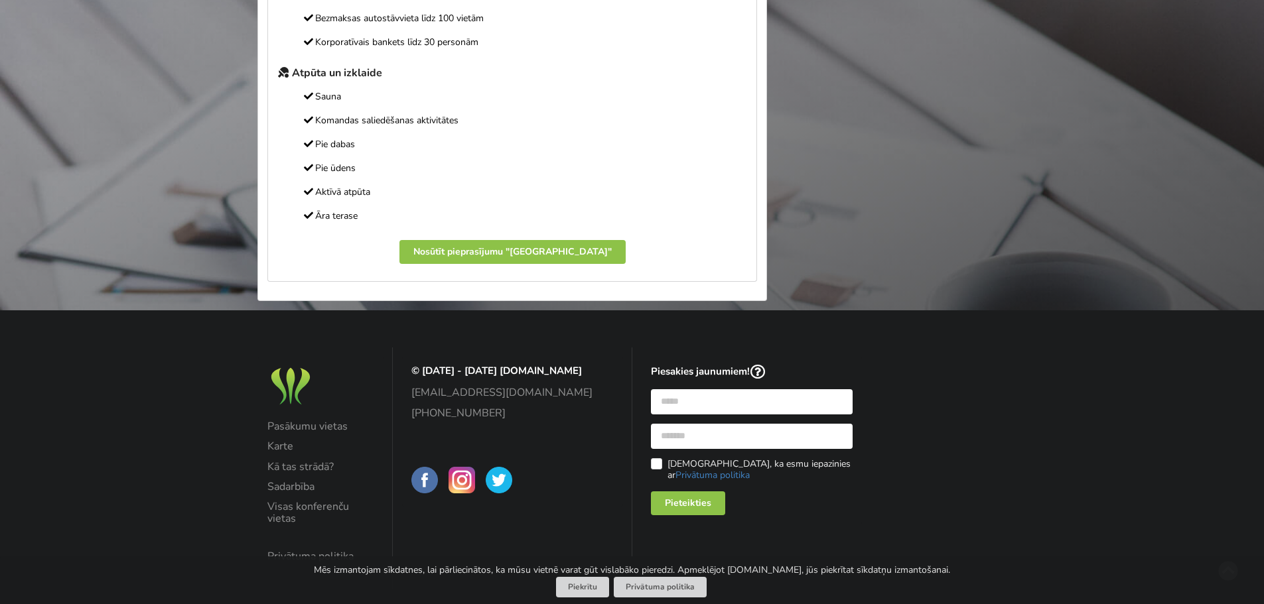
scroll to position [988, 0]
